Goal: Task Accomplishment & Management: Manage account settings

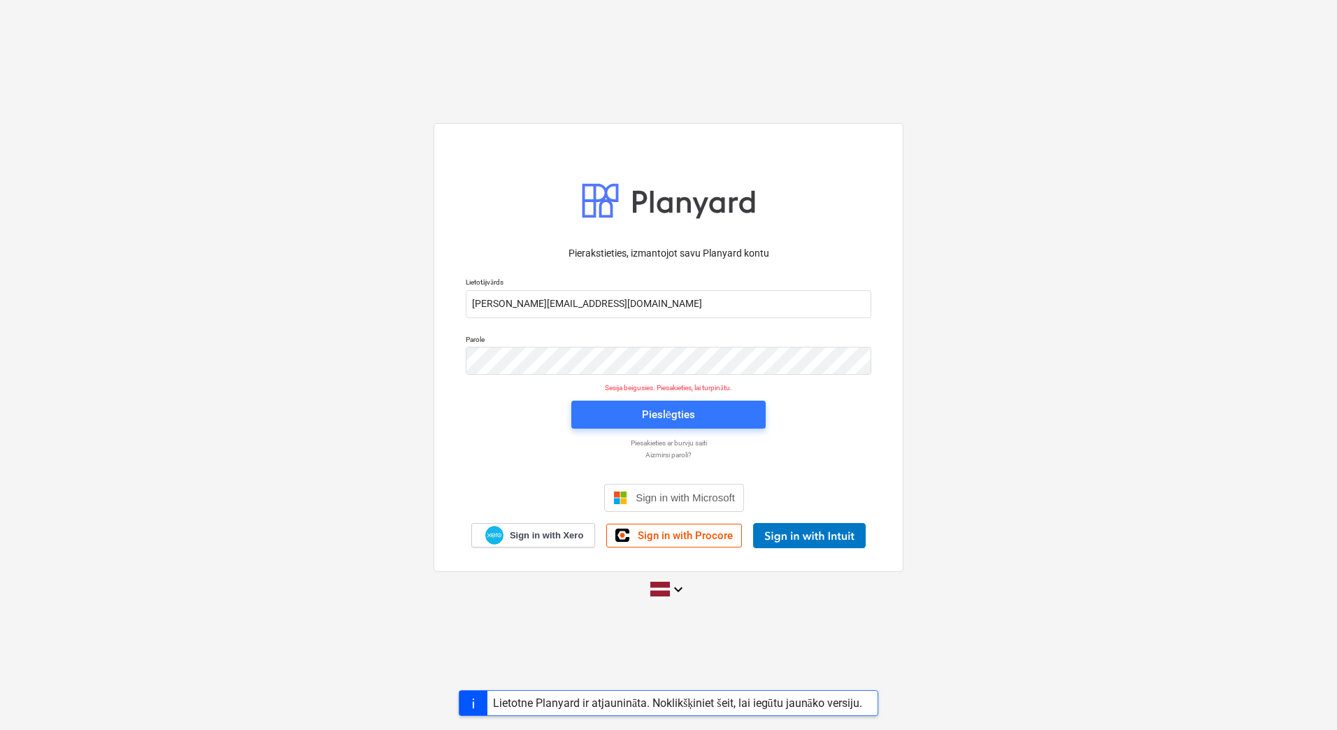
click at [1109, 272] on div "Pierakstieties, izmantojot savu Planyard kontu Lietotājvārds [PERSON_NAME][EMAI…" at bounding box center [668, 365] width 1337 height 506
click at [1087, 316] on div "Pierakstieties, izmantojot savu Planyard kontu Lietotājvārds [PERSON_NAME][EMAI…" at bounding box center [668, 365] width 1337 height 506
click at [669, 418] on div "Pieslēgties" at bounding box center [668, 415] width 53 height 18
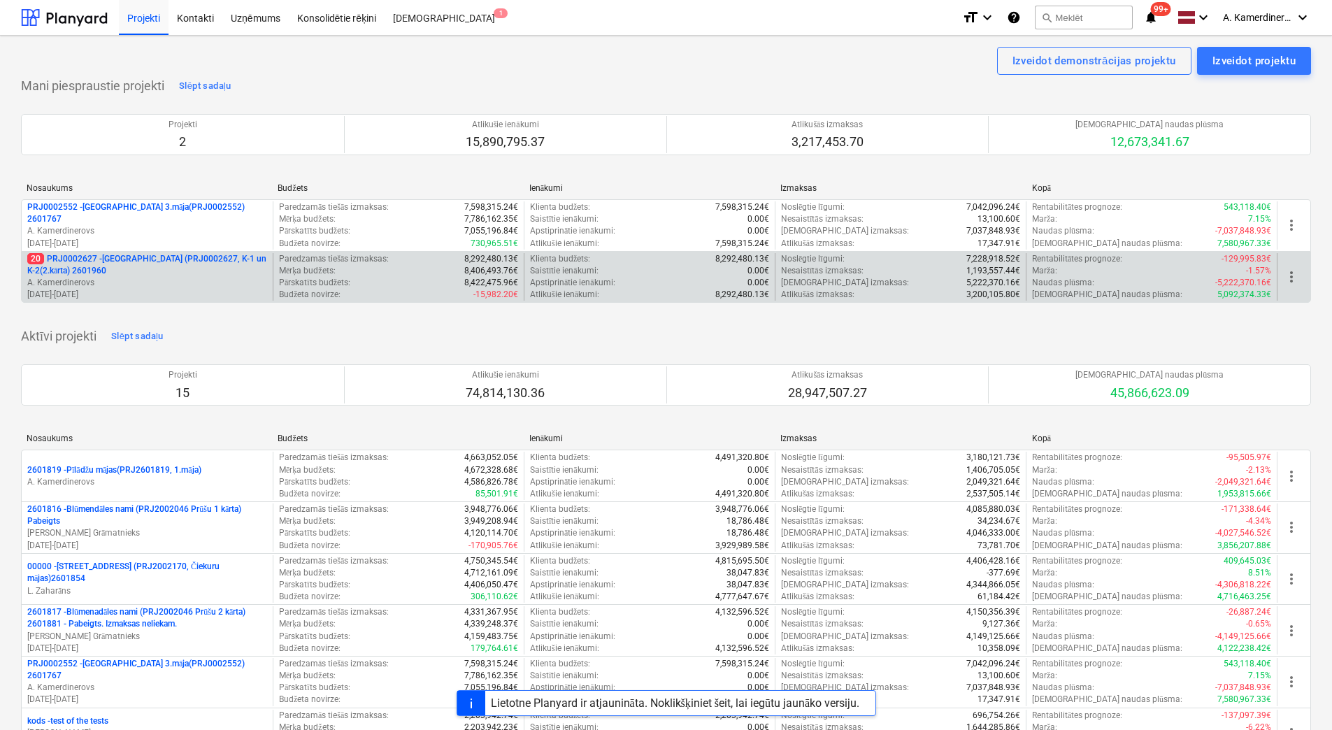
click at [143, 287] on p "A. Kamerdinerovs" at bounding box center [147, 283] width 240 height 12
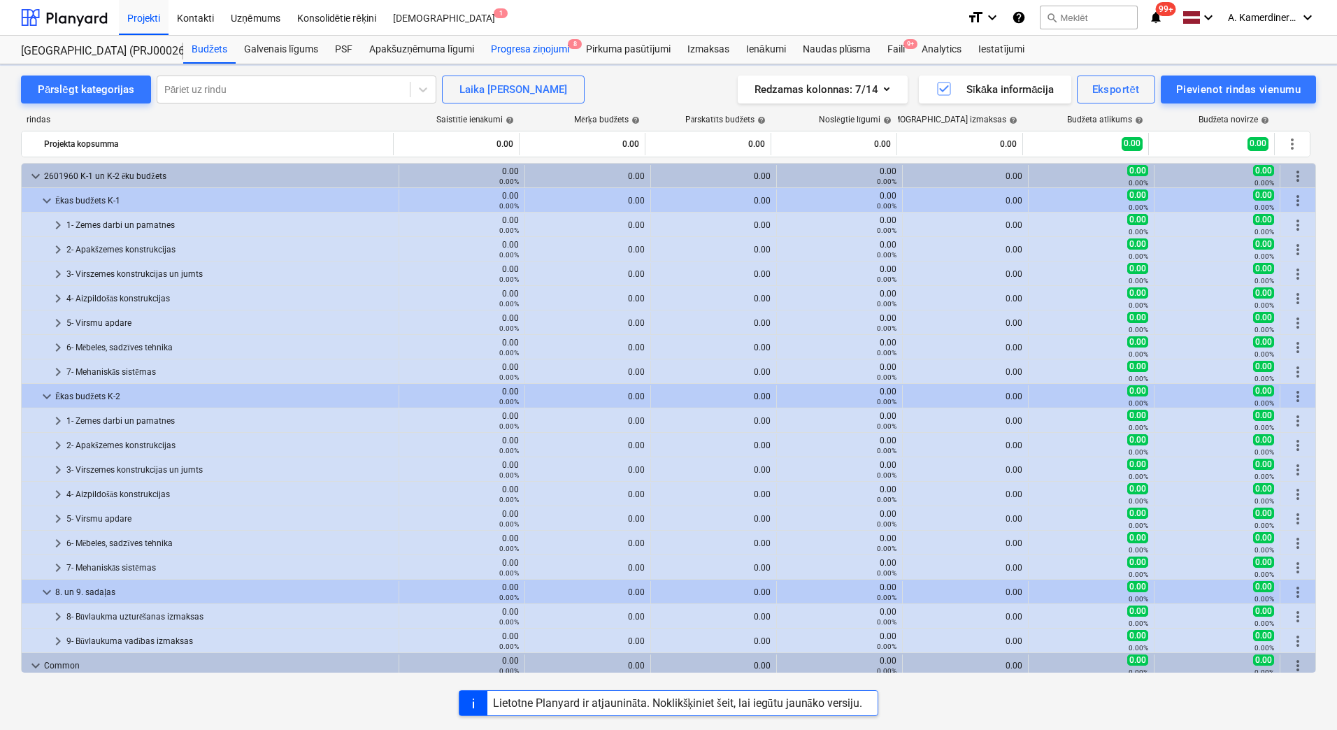
click at [528, 54] on div "Progresa ziņojumi 8" at bounding box center [530, 50] width 95 height 28
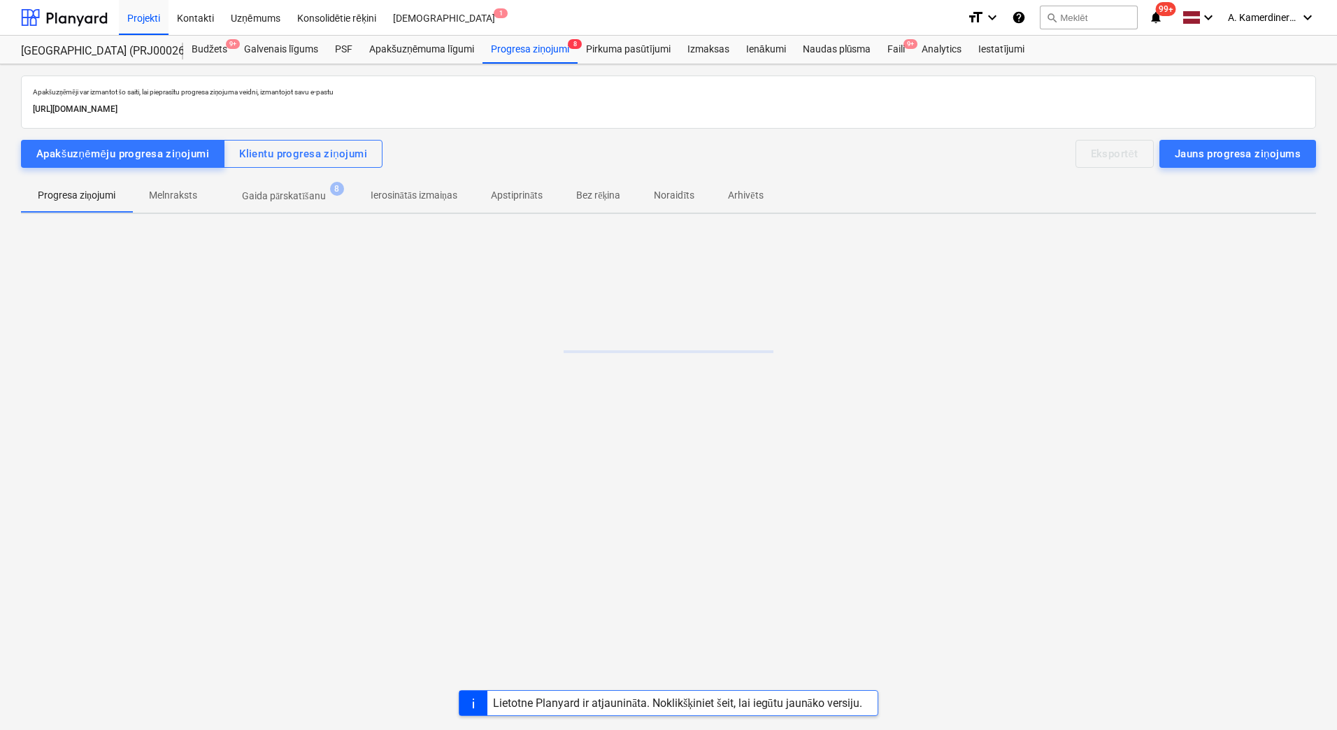
click at [288, 197] on p "Gaida pārskatīšanu" at bounding box center [284, 196] width 84 height 15
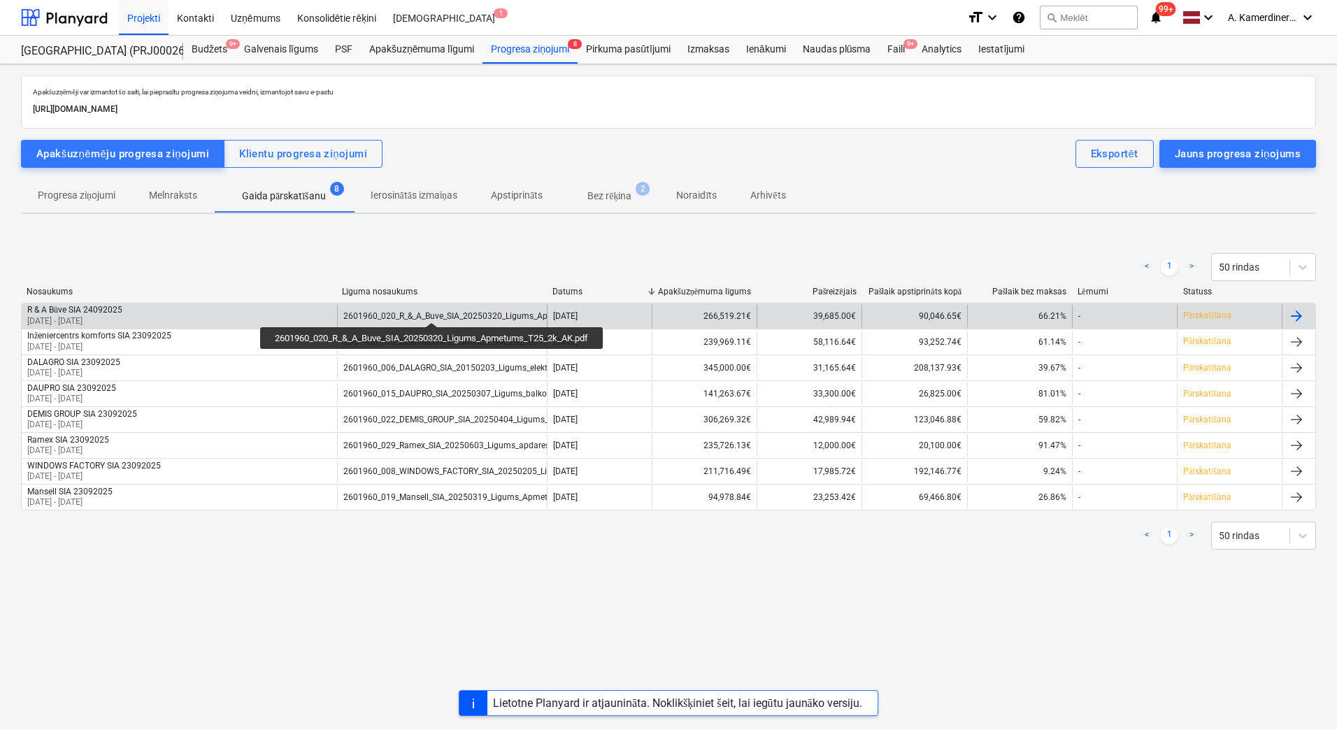
click at [435, 311] on div "2601960_020_R_&_A_Buve_SIA_20250320_Ligums_Apmetums_T25_2k_AK.pdf" at bounding box center [491, 316] width 296 height 10
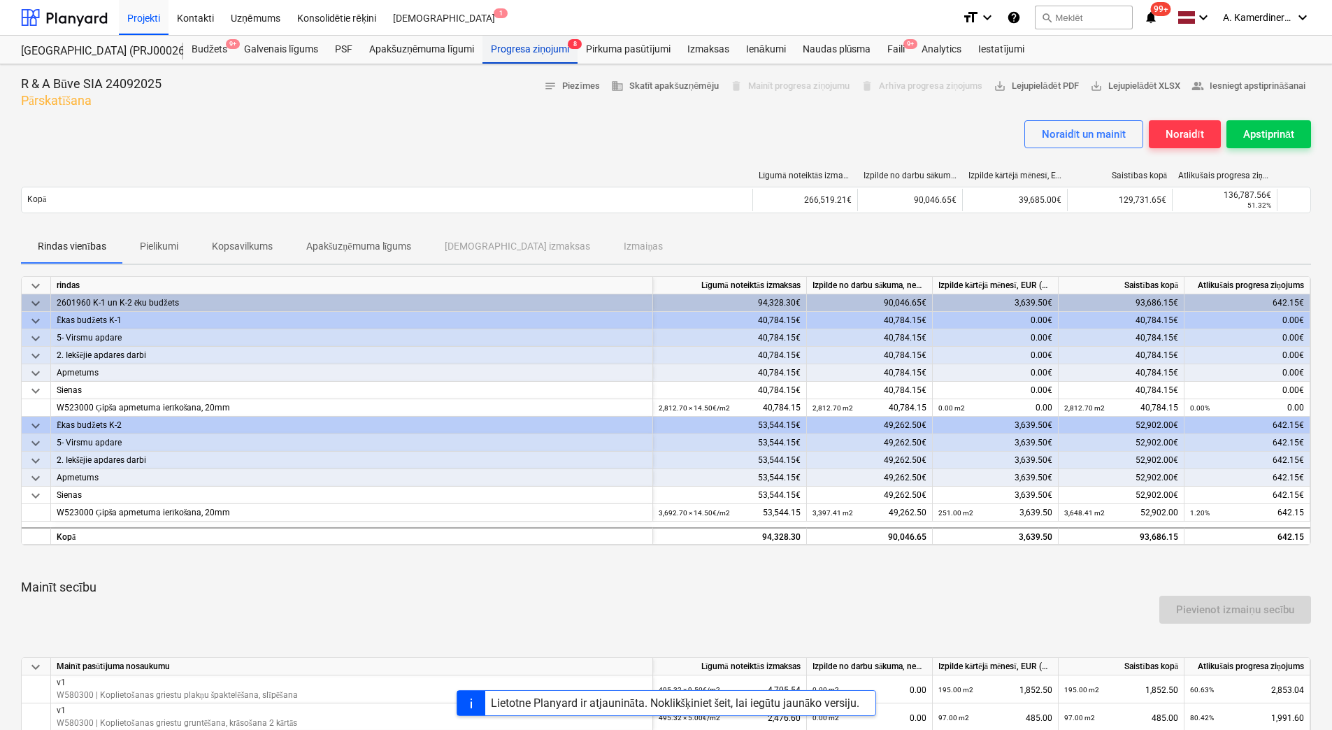
click at [523, 54] on div "Progresa ziņojumi 8" at bounding box center [530, 50] width 95 height 28
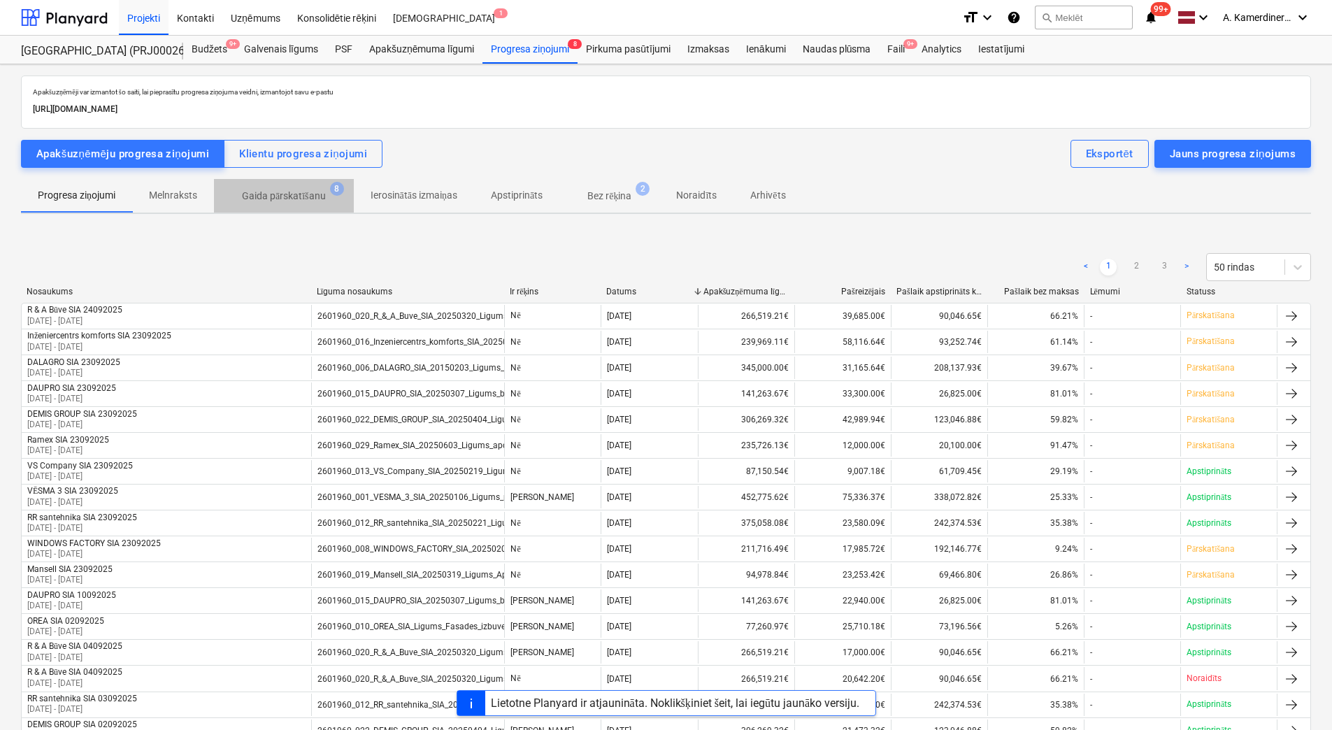
click at [249, 192] on p "Gaida pārskatīšanu" at bounding box center [284, 196] width 84 height 15
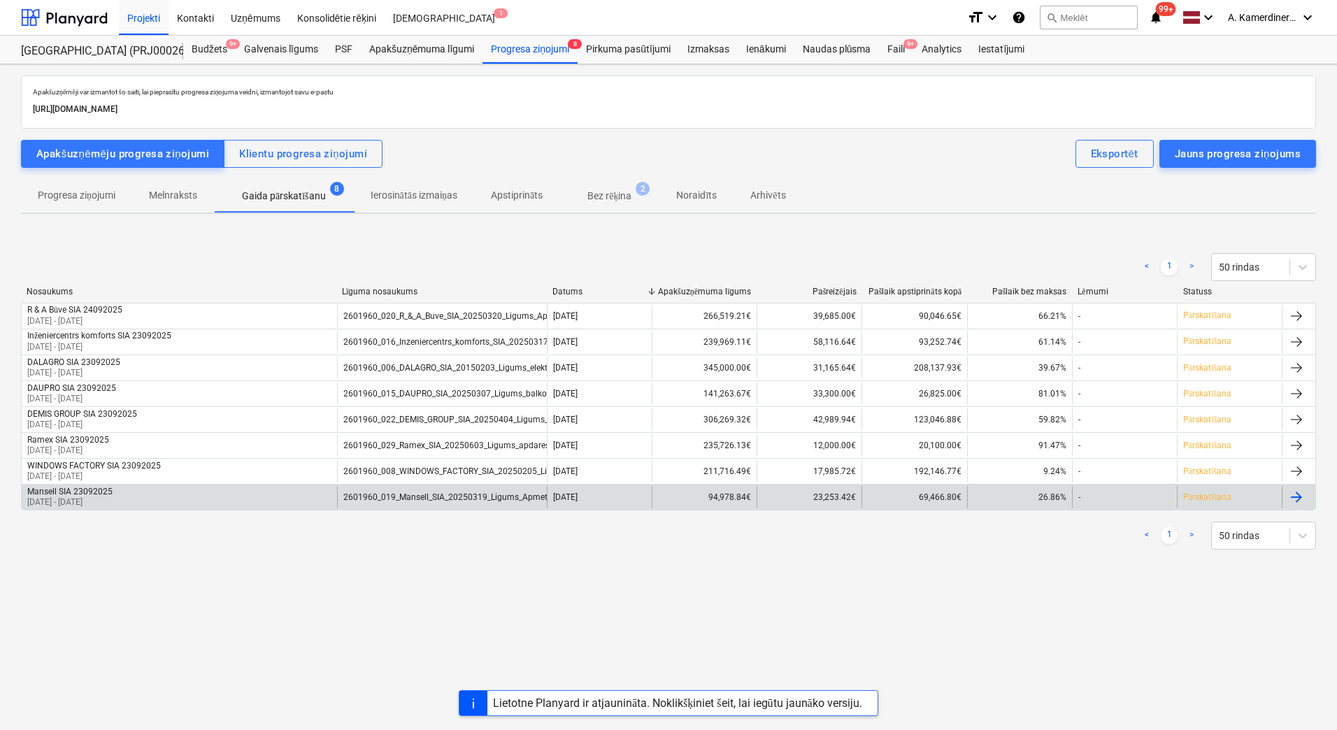
click at [382, 486] on div "2601960_019_Mansell_SIA_20250319_Ligums_Apmetums_T25_2k_AK.pdf" at bounding box center [442, 497] width 210 height 22
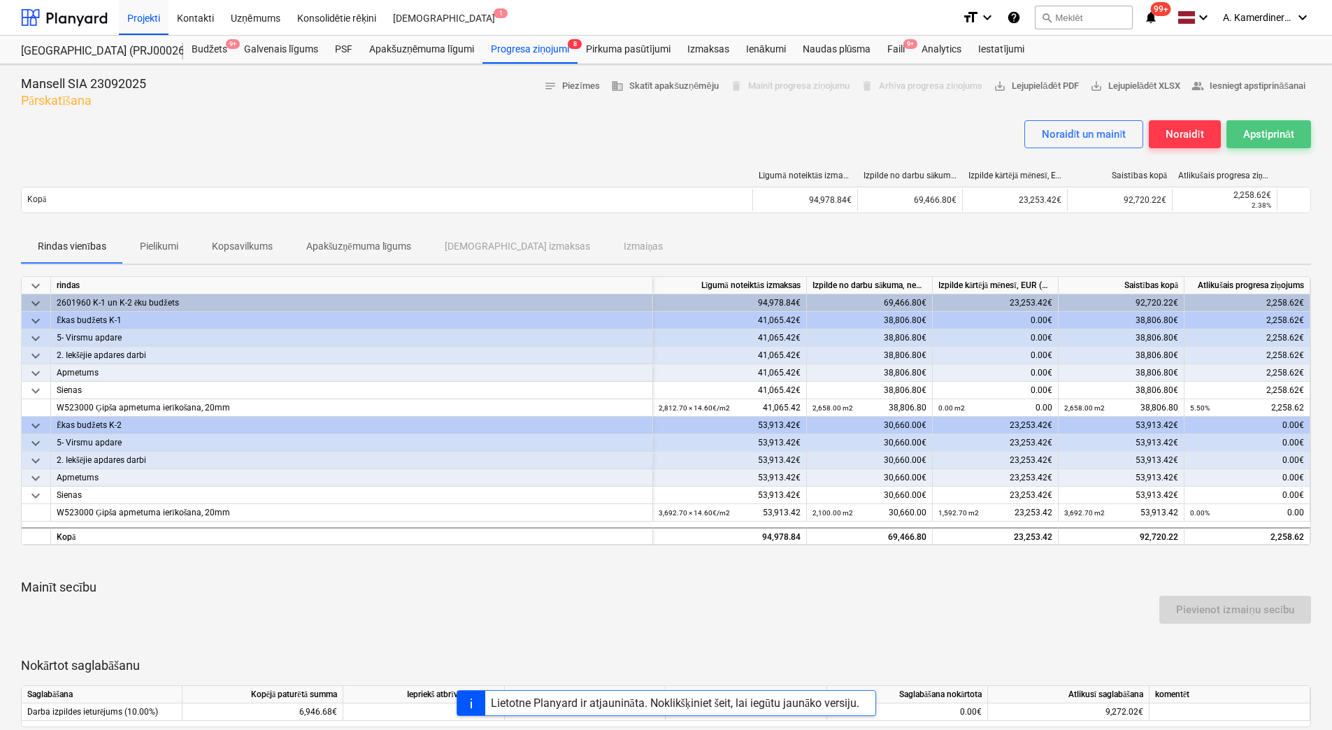
click at [1235, 127] on button "Apstiprināt" at bounding box center [1269, 134] width 85 height 28
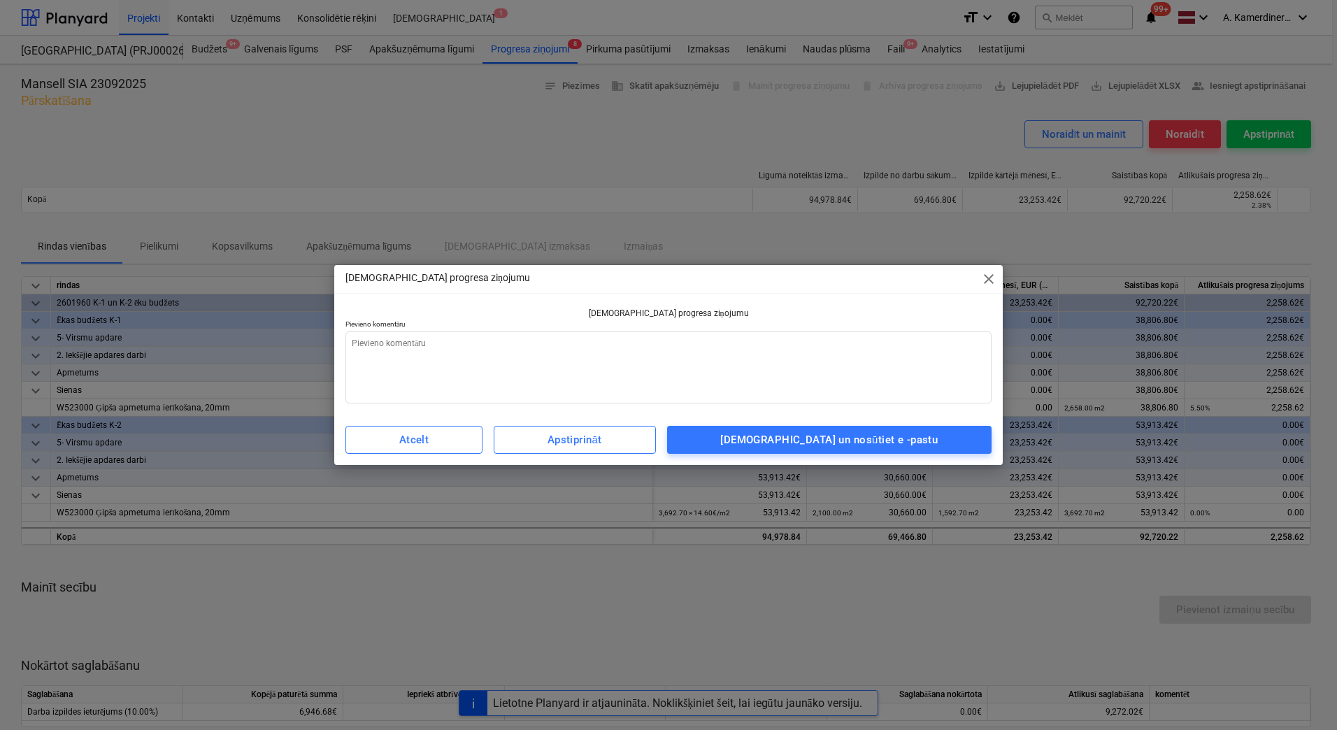
type textarea "x"
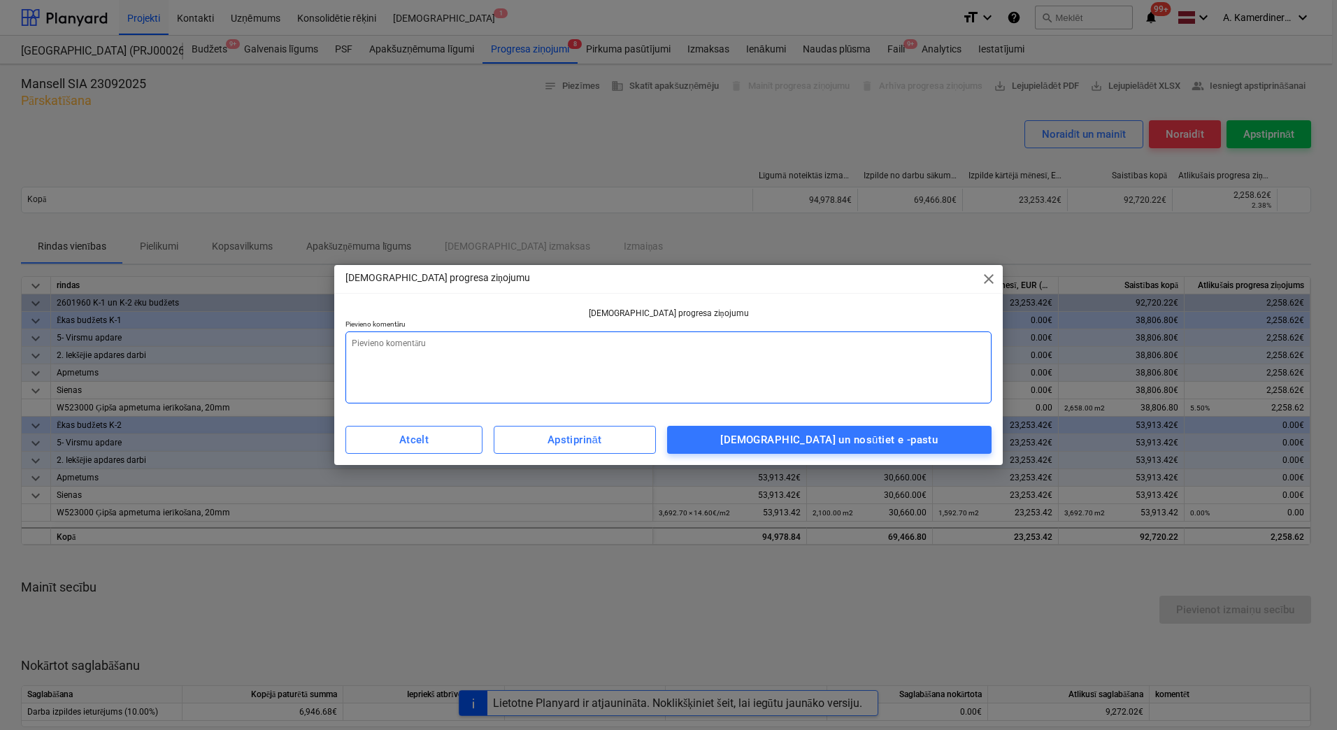
click at [796, 355] on textarea at bounding box center [669, 368] width 646 height 72
type textarea "o"
type textarea "x"
type textarea "ok"
type textarea "x"
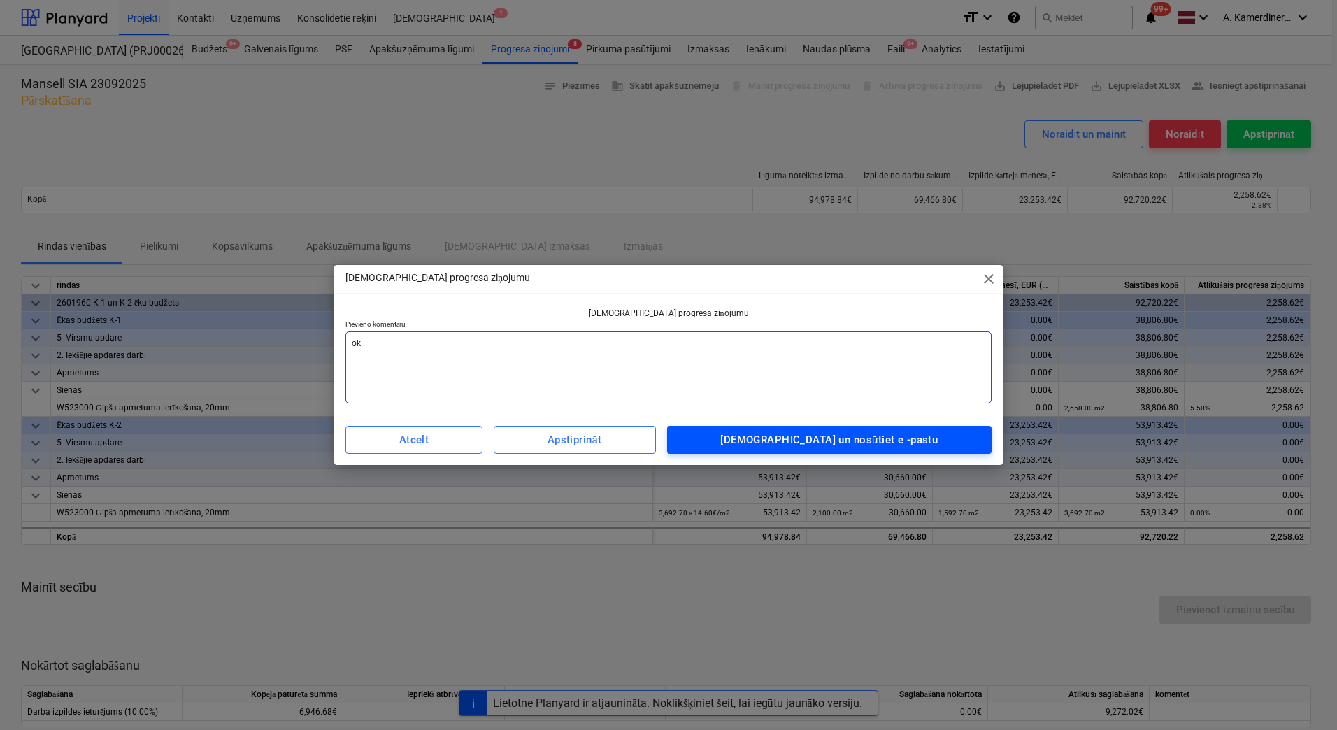
type textarea "ok"
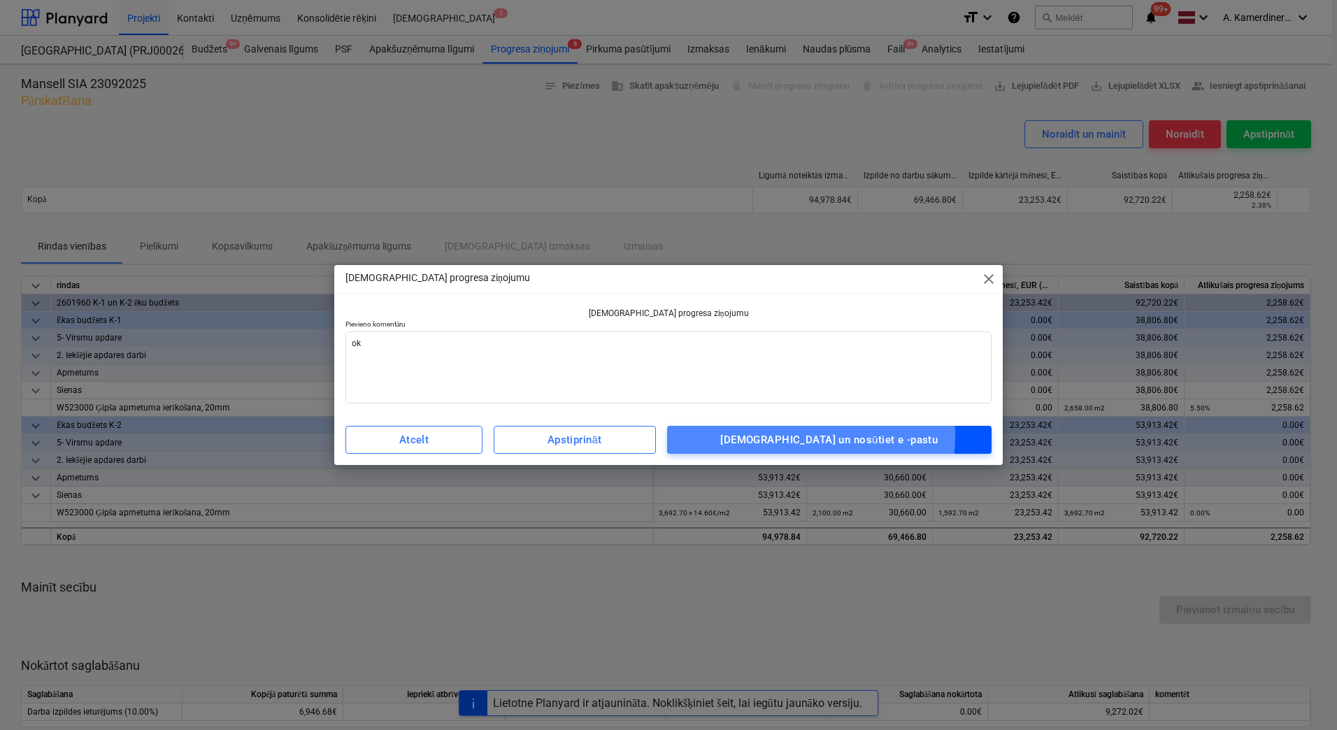
click at [809, 436] on div "[DEMOGRAPHIC_DATA] un nosūtiet e -pastu" at bounding box center [829, 440] width 218 height 18
type textarea "x"
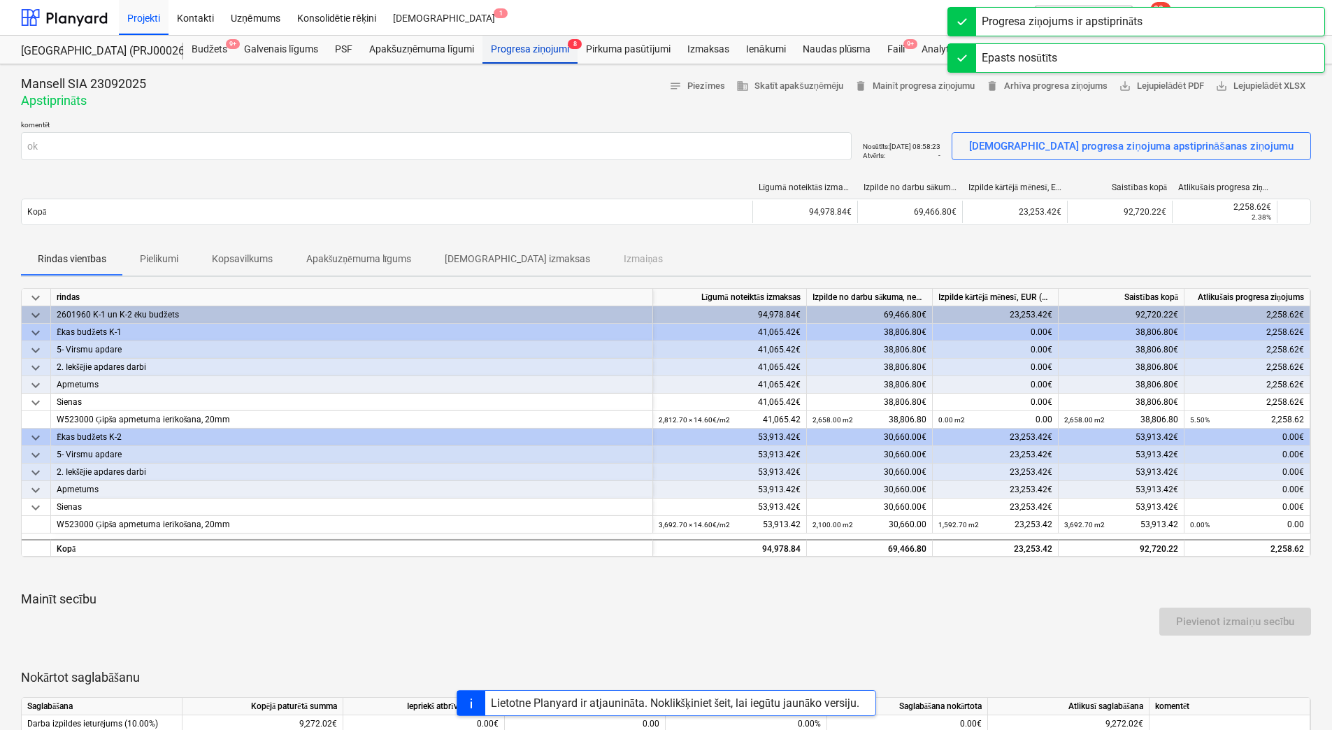
click at [537, 50] on div "Progresa ziņojumi 8" at bounding box center [530, 50] width 95 height 28
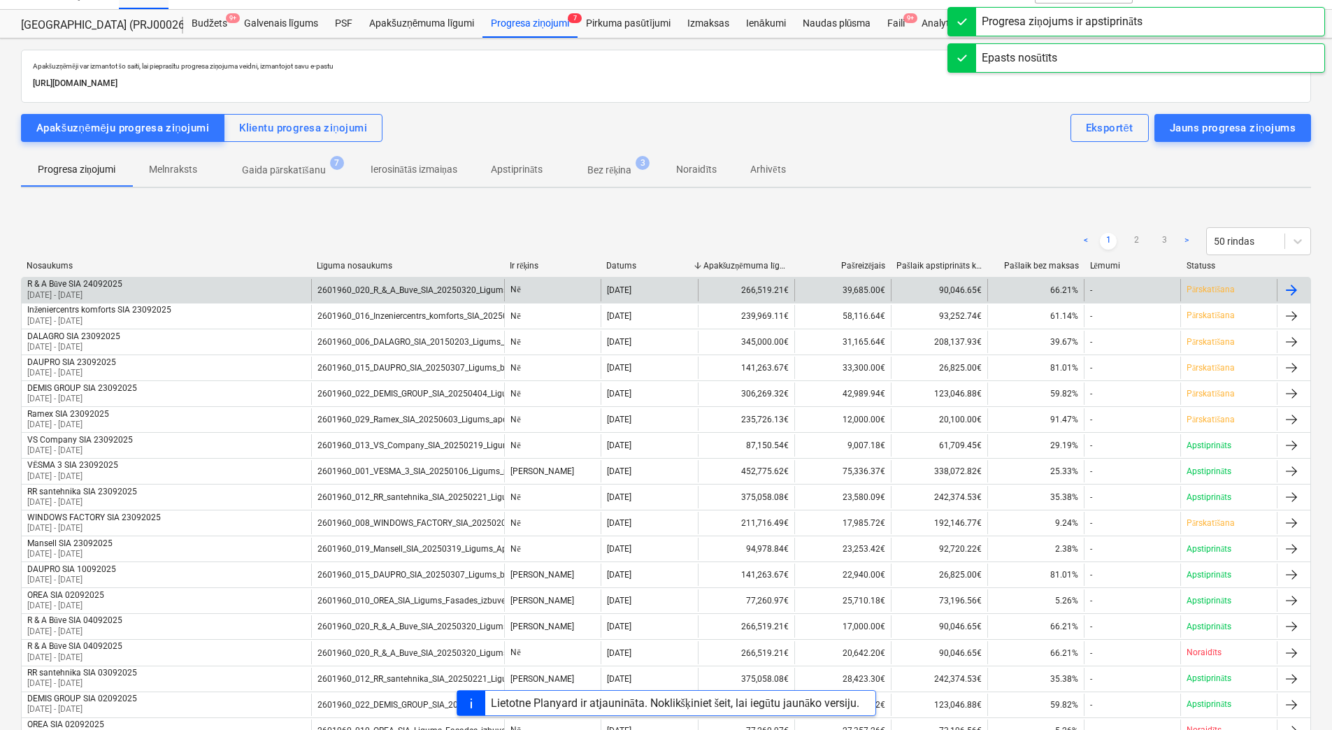
scroll to position [70, 0]
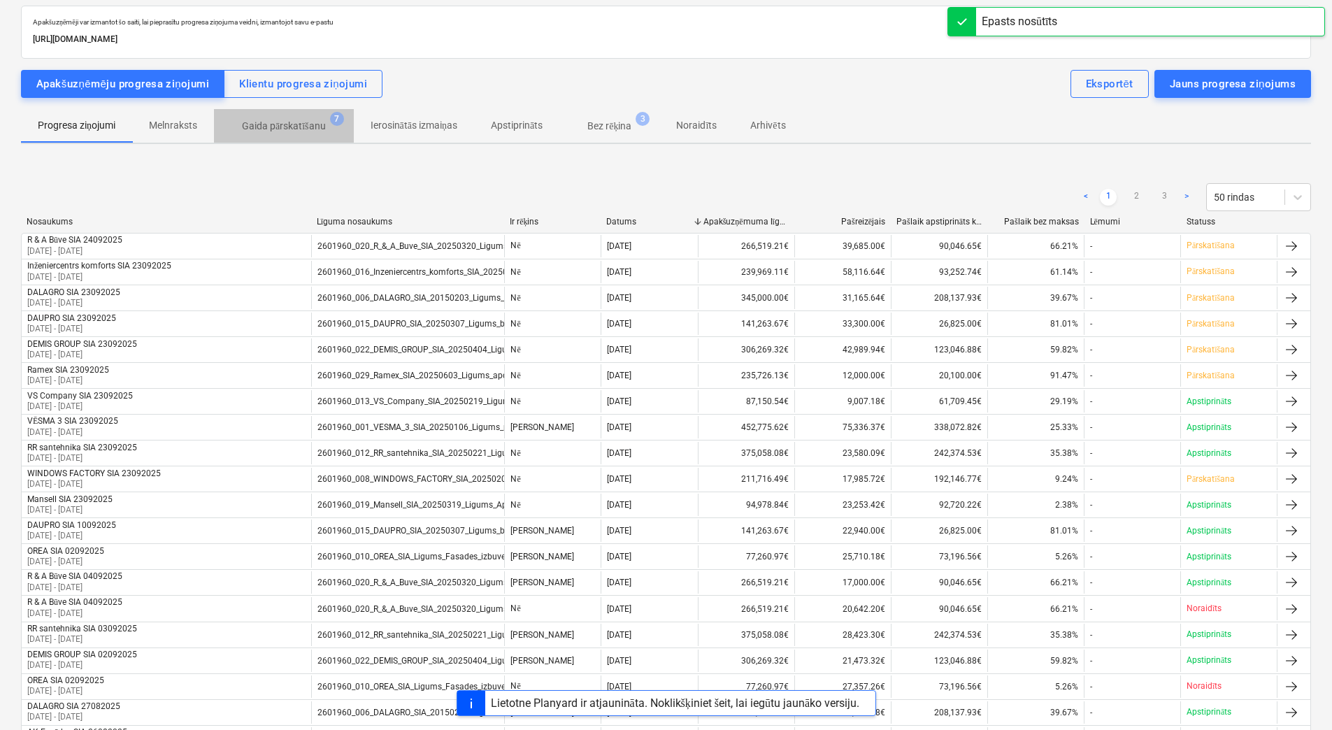
click at [320, 128] on p "Gaida pārskatīšanu" at bounding box center [284, 126] width 84 height 15
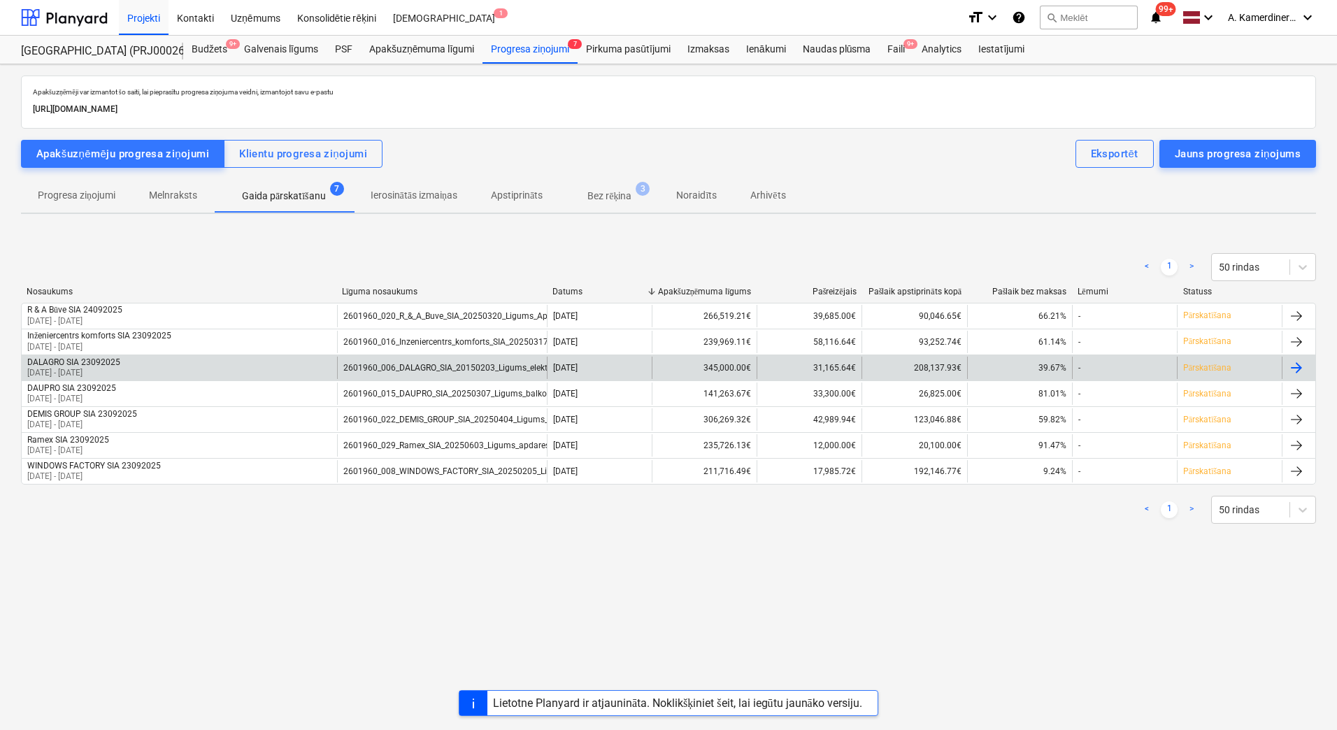
click at [467, 373] on div "2601960_006_DALAGRO_SIA_20150203_Ligums_elektroapgades_ieksejie_tikli_T25_2kart…" at bounding box center [442, 368] width 210 height 22
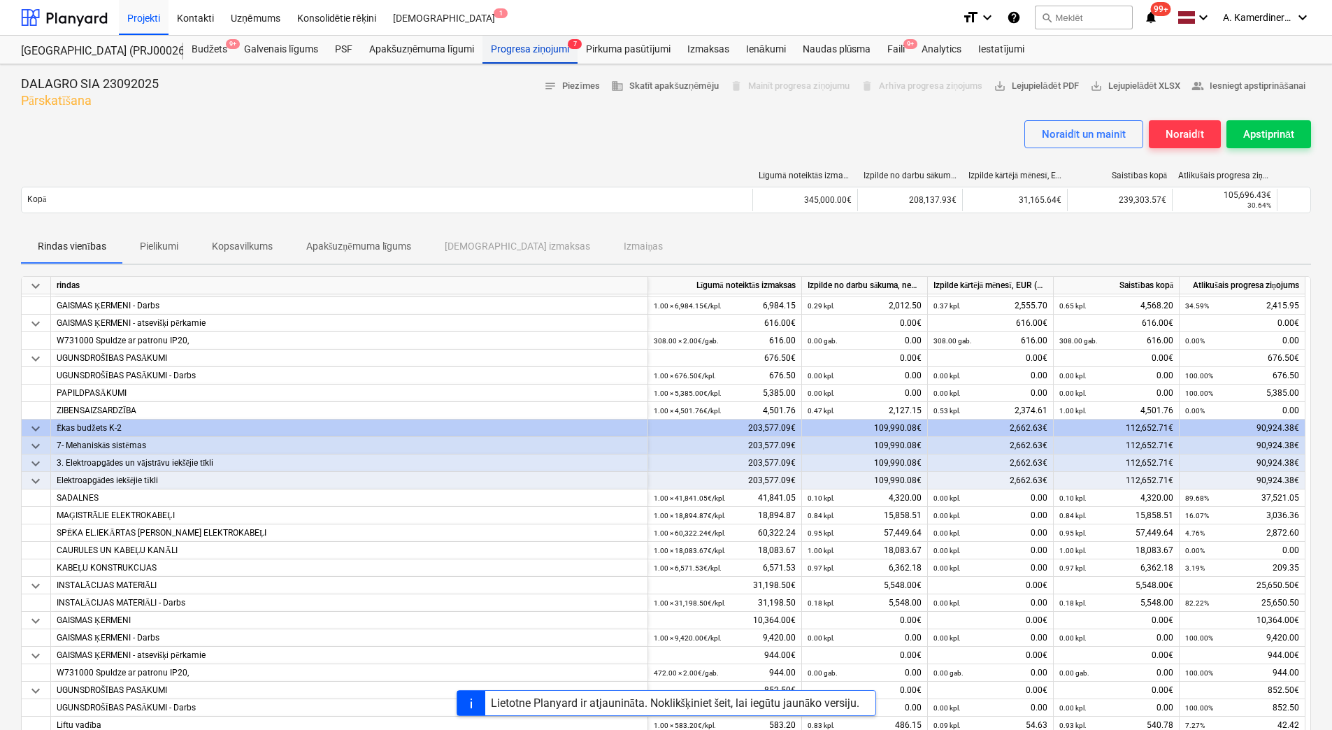
click at [533, 57] on div "Progresa ziņojumi 7" at bounding box center [530, 50] width 95 height 28
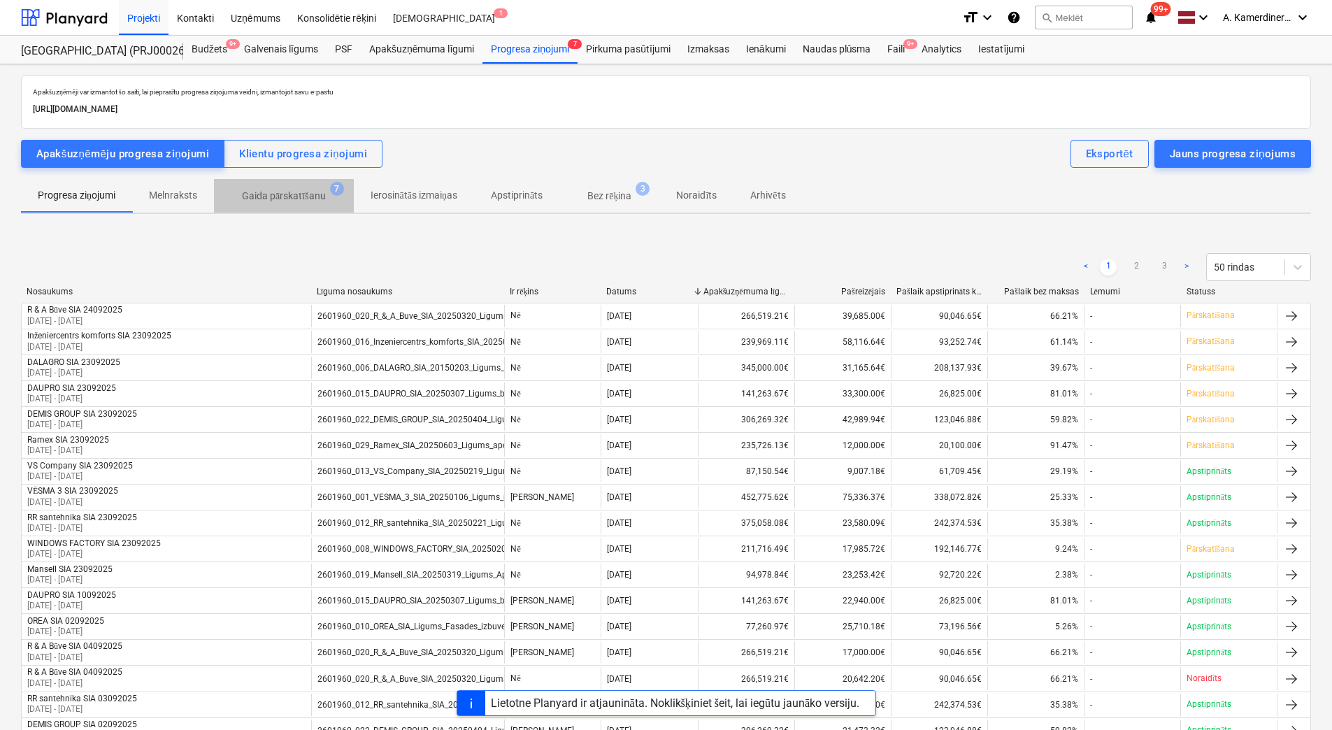
click at [308, 187] on span "[PERSON_NAME] pārskatīšanu 7" at bounding box center [284, 195] width 140 height 25
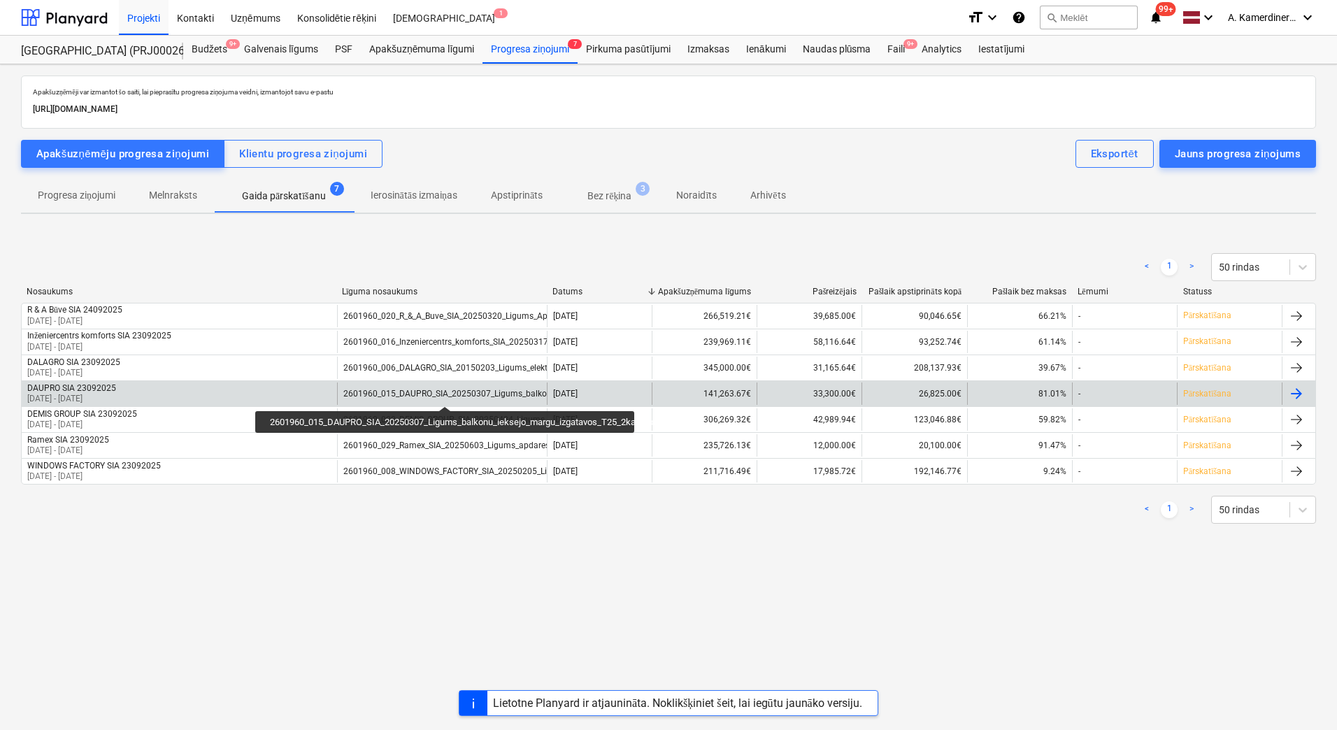
click at [445, 394] on div "2601960_015_DAUPRO_SIA_20250307_Ligums_balkonu_ieksejo_margu_izgatavos_T25_2kar…" at bounding box center [529, 394] width 373 height 10
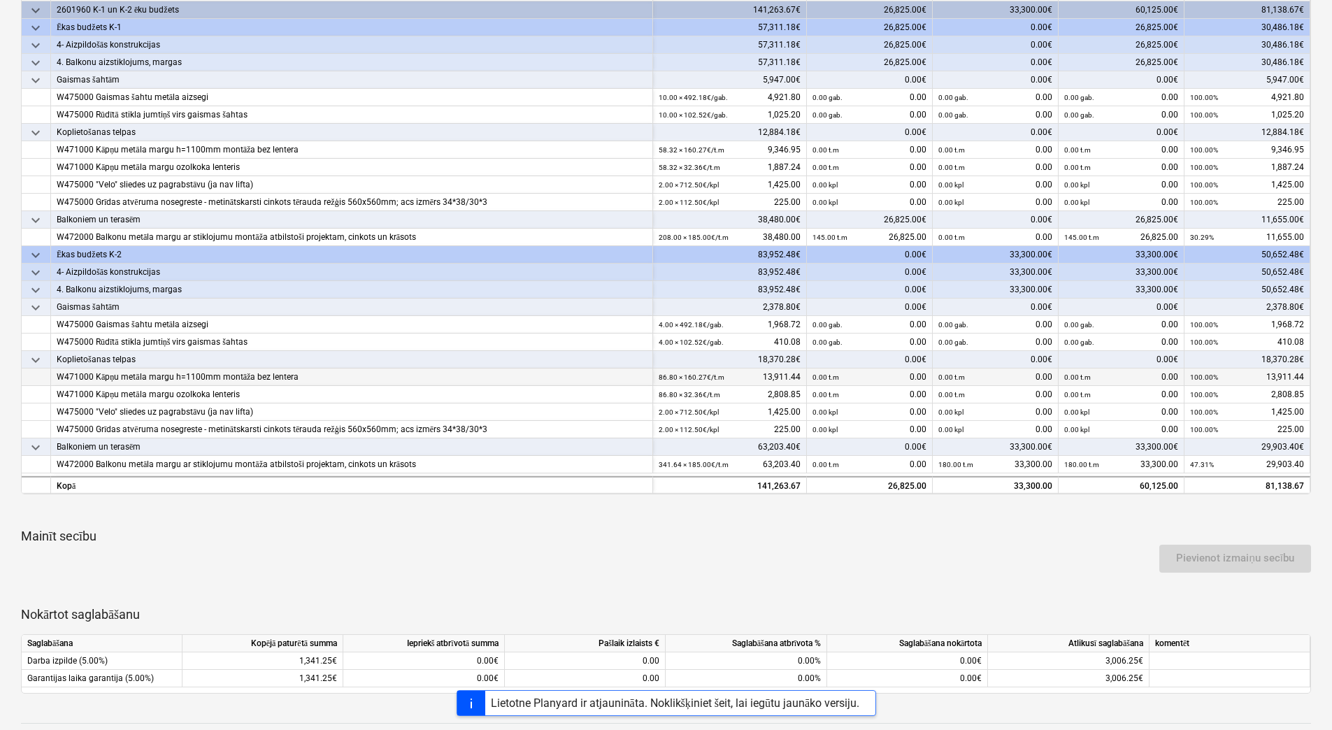
scroll to position [280, 0]
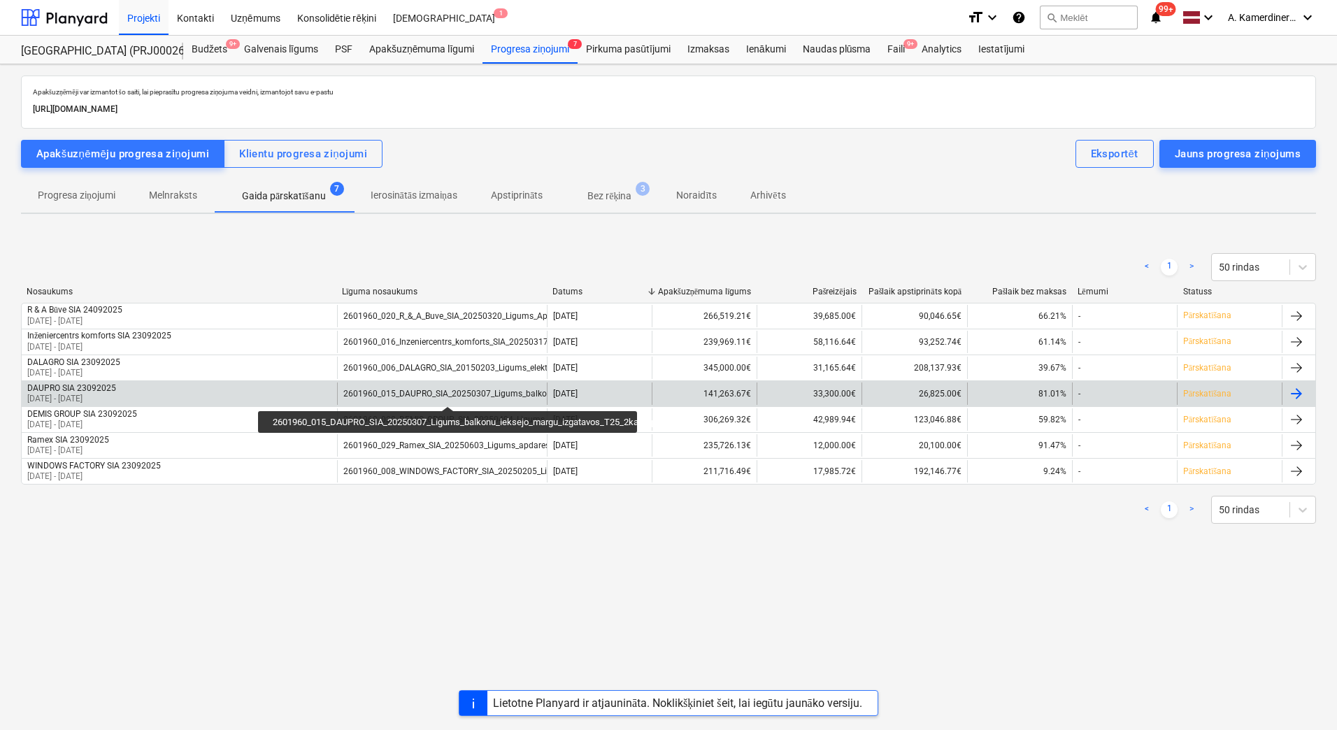
click at [448, 394] on div "2601960_015_DAUPRO_SIA_20250307_Ligums_balkonu_ieksejo_margu_izgatavos_T25_2kar…" at bounding box center [529, 394] width 373 height 10
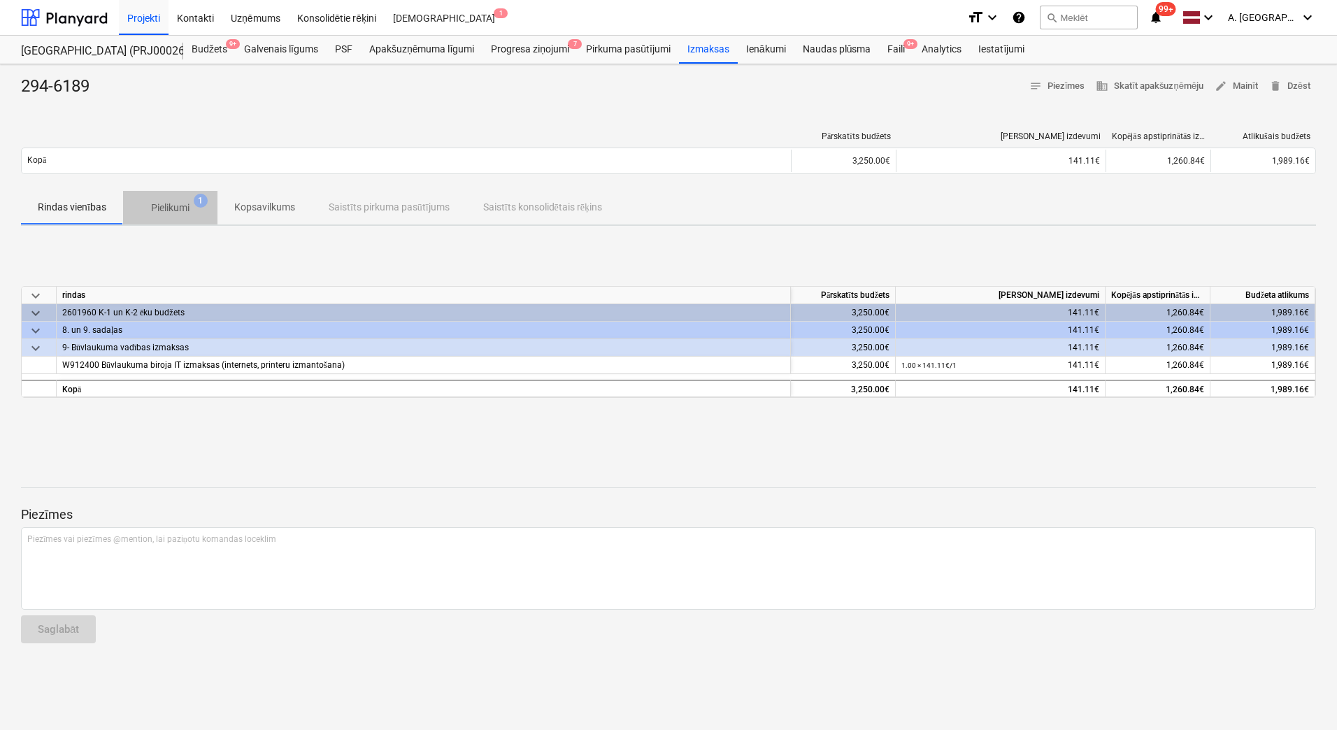
click at [188, 206] on p "Pielikumi" at bounding box center [170, 208] width 38 height 15
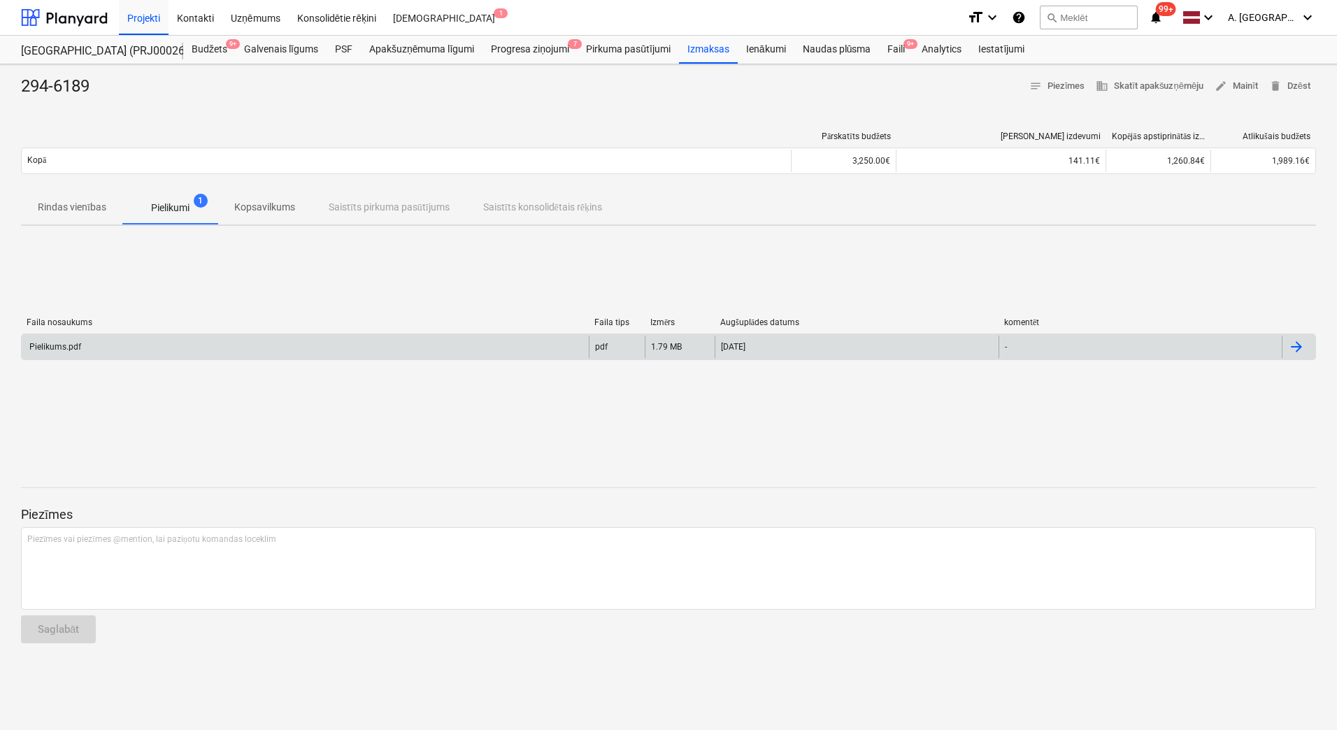
click at [161, 352] on div "Pielikums.pdf" at bounding box center [305, 347] width 567 height 22
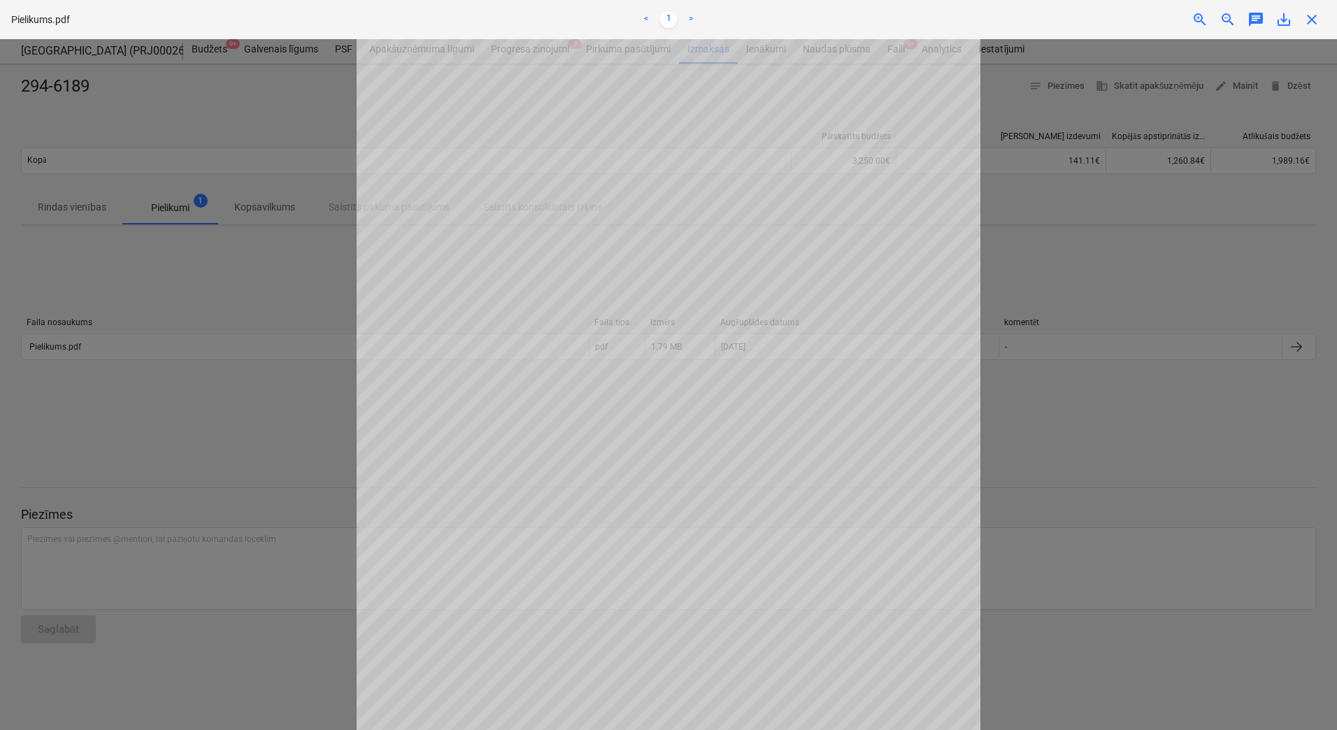
click at [1307, 22] on span "close" at bounding box center [1312, 19] width 17 height 17
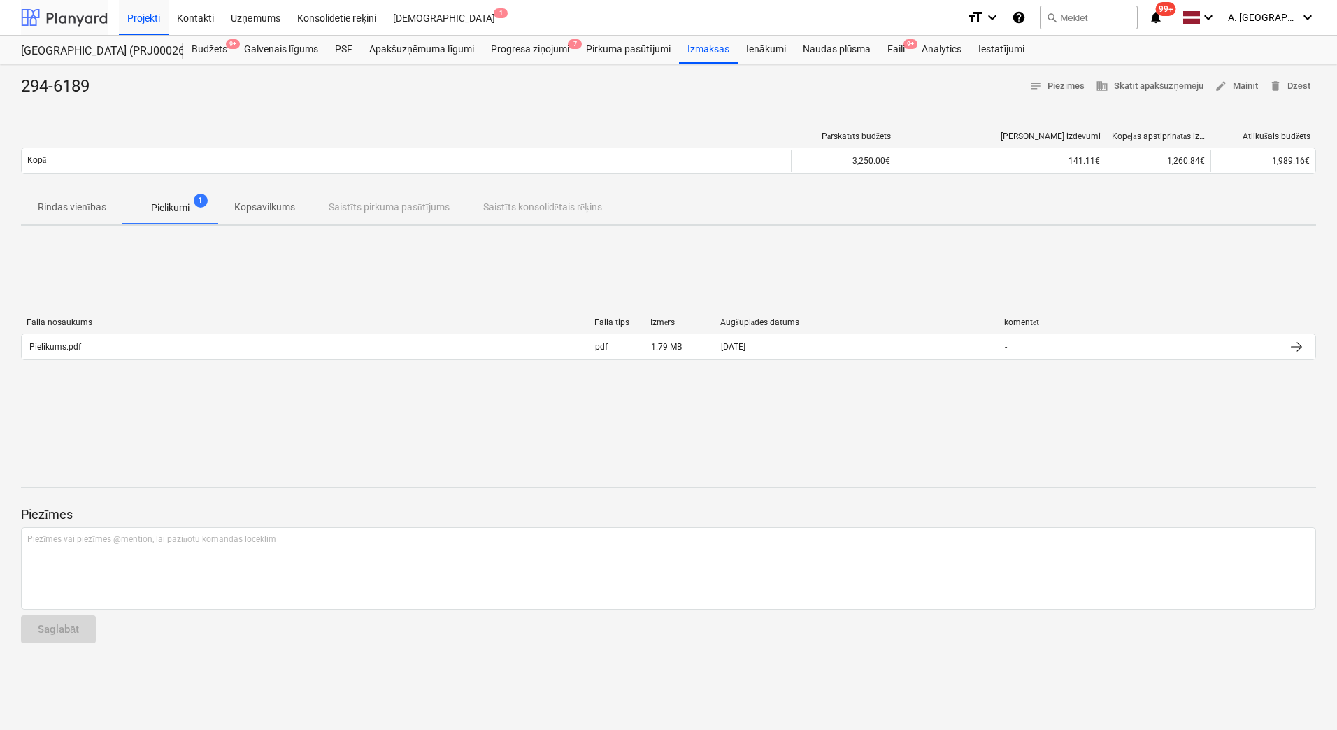
click at [76, 22] on div at bounding box center [64, 17] width 87 height 35
